Goal: Task Accomplishment & Management: Manage account settings

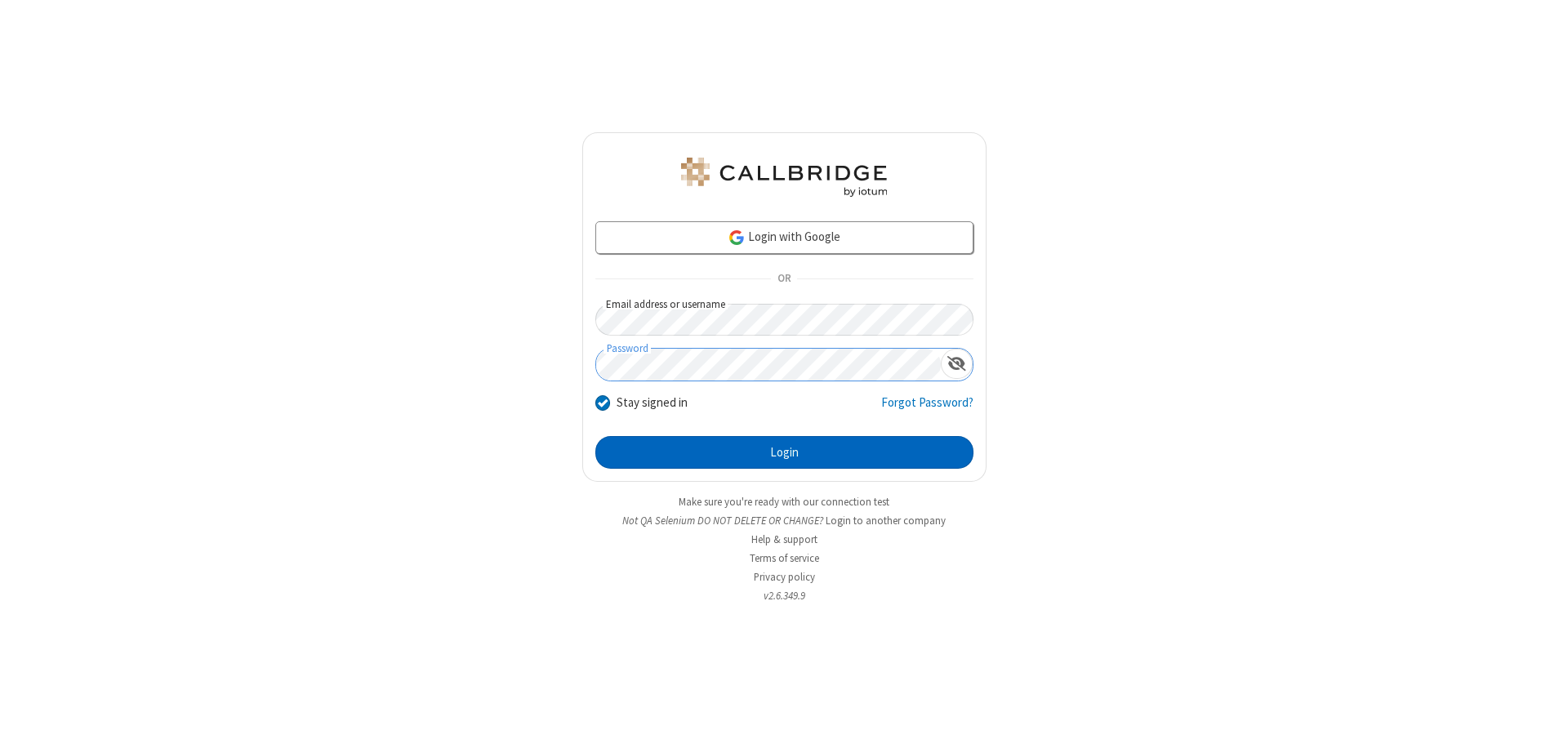
click at [784, 453] on button "Login" at bounding box center [785, 452] width 378 height 33
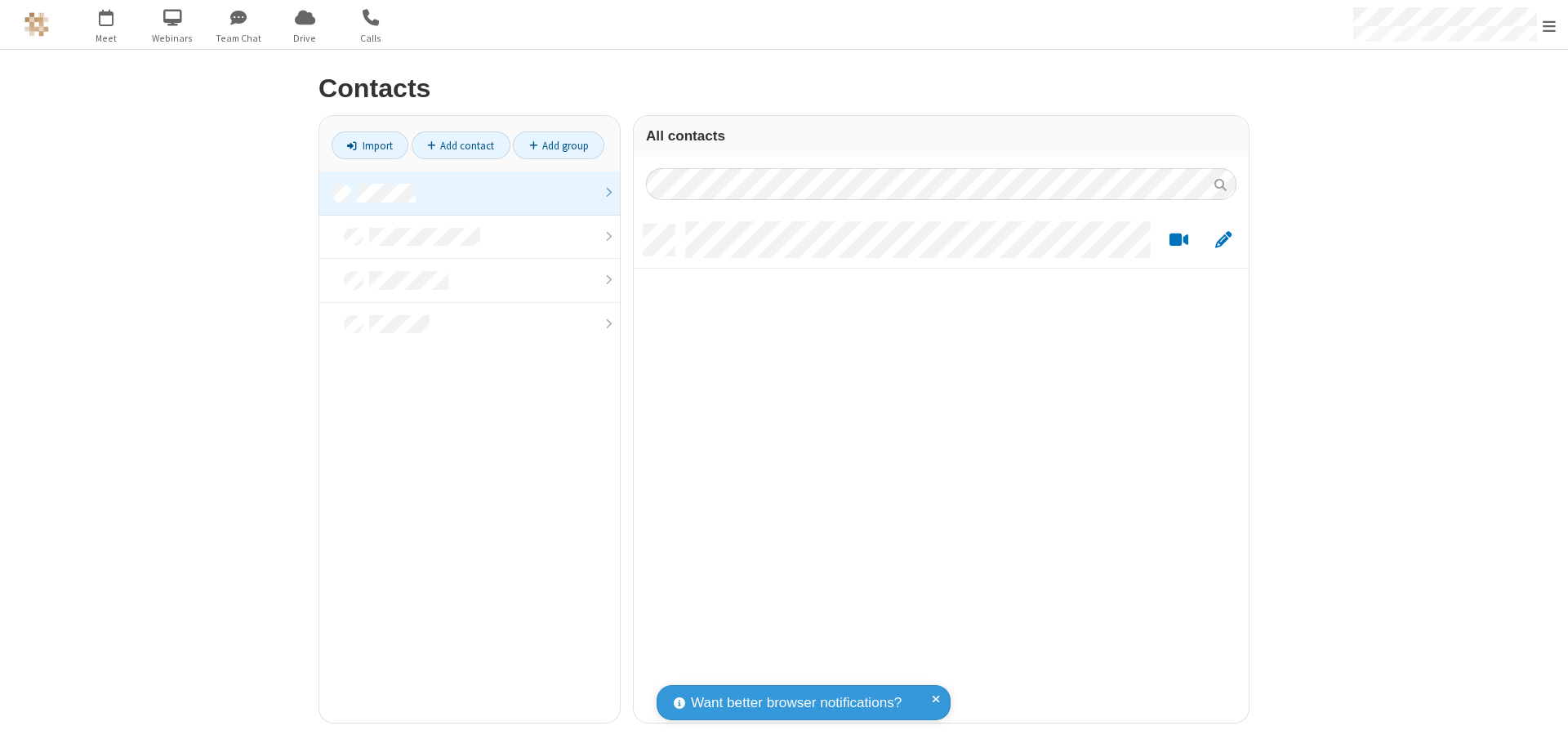
scroll to position [498, 602]
click at [460, 146] on link "Add contact" at bounding box center [461, 145] width 99 height 28
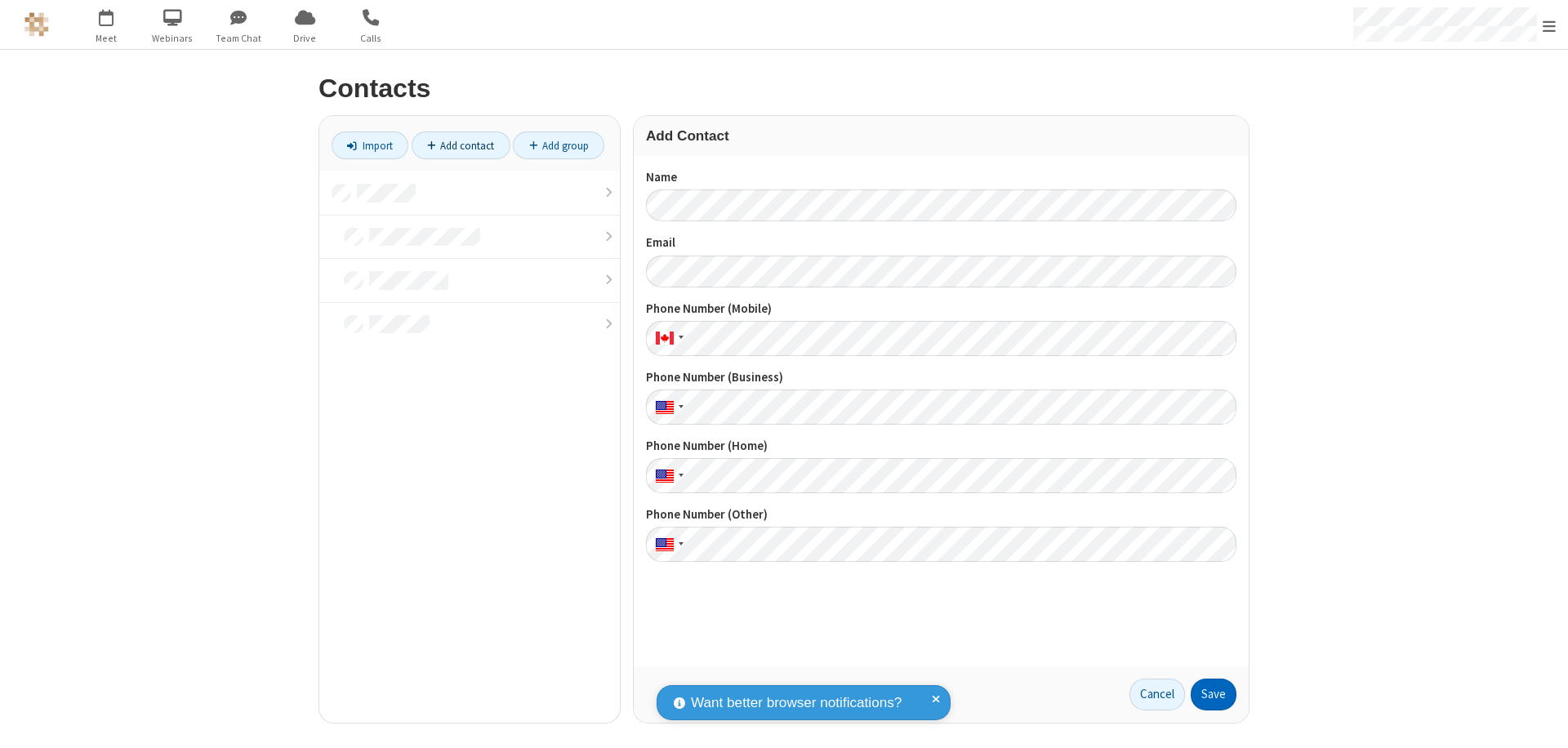
click at [1213, 694] on button "Save" at bounding box center [1213, 694] width 46 height 33
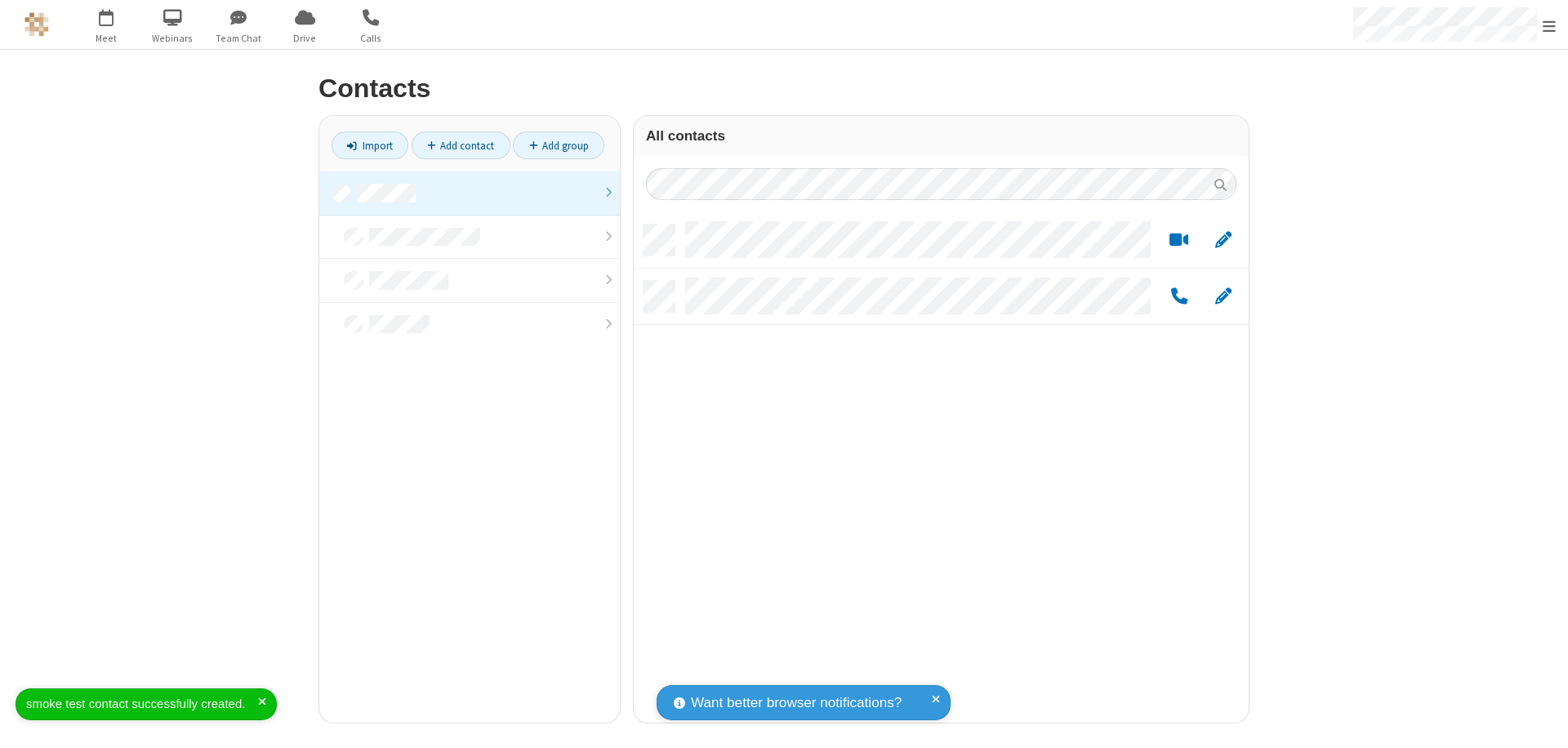
scroll to position [498, 602]
